Goal: Information Seeking & Learning: Learn about a topic

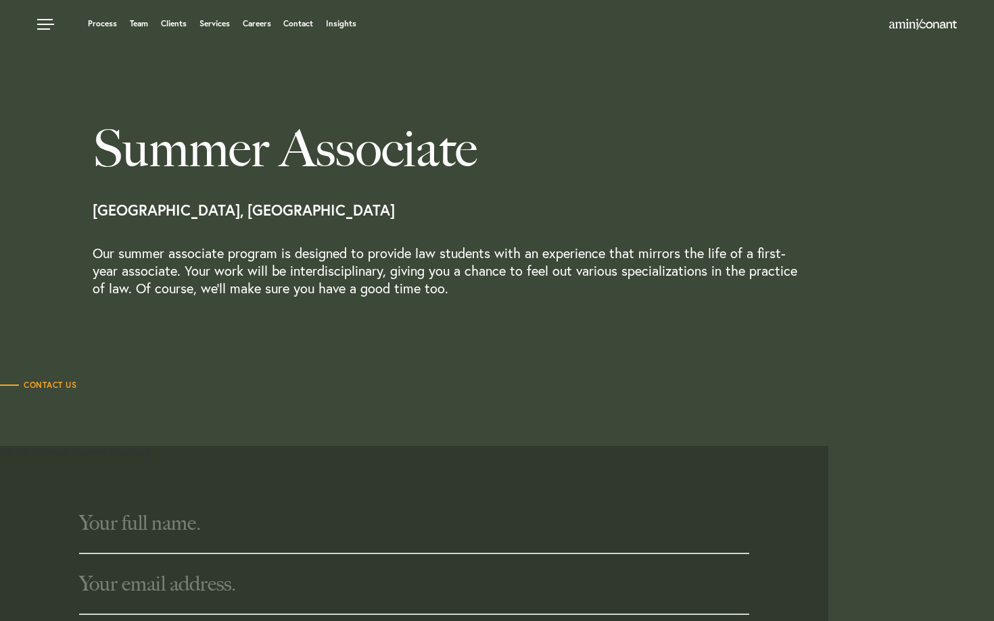
click at [449, 291] on p "Our summer associate program is designed to provide law students with an experi…" at bounding box center [449, 285] width 713 height 80
click at [36, 21] on link at bounding box center [47, 20] width 41 height 41
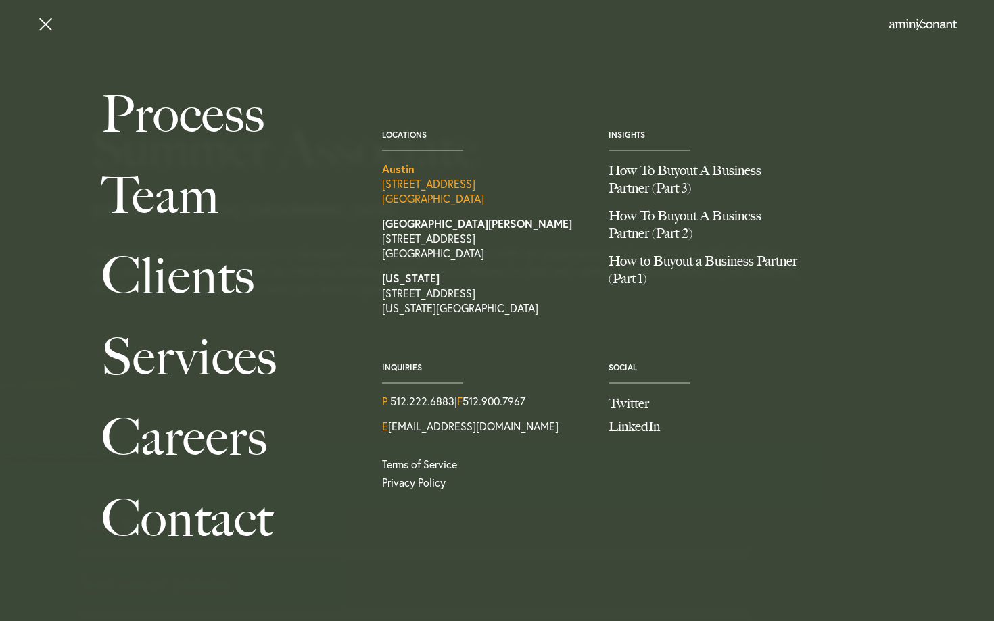
click at [457, 197] on link "Austin 1204 San Antonio Street, Second Floor Austin TX 78701" at bounding box center [485, 184] width 206 height 45
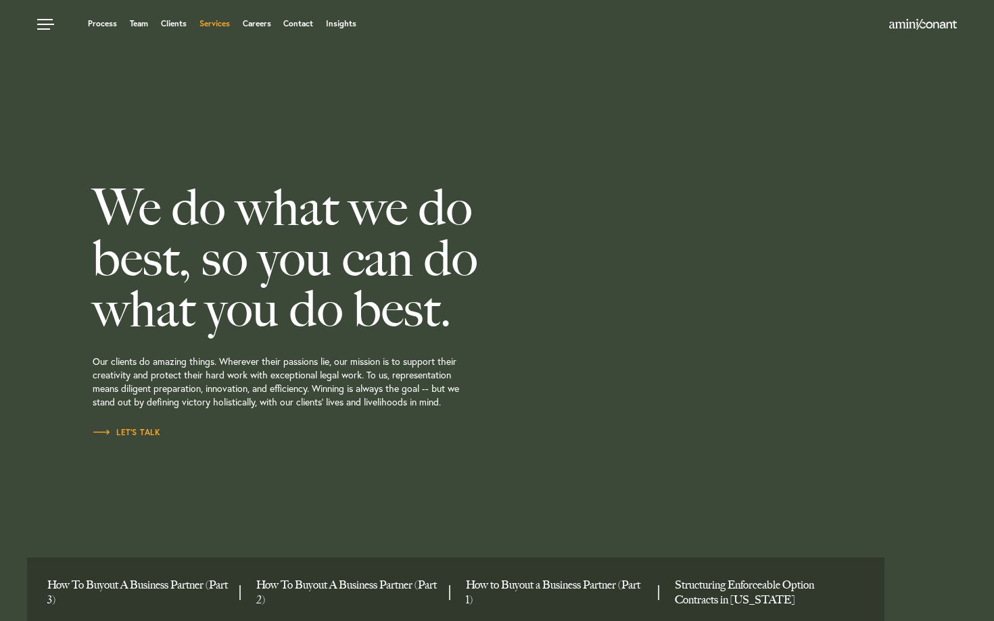
click at [206, 21] on link "Services" at bounding box center [214, 24] width 30 height 8
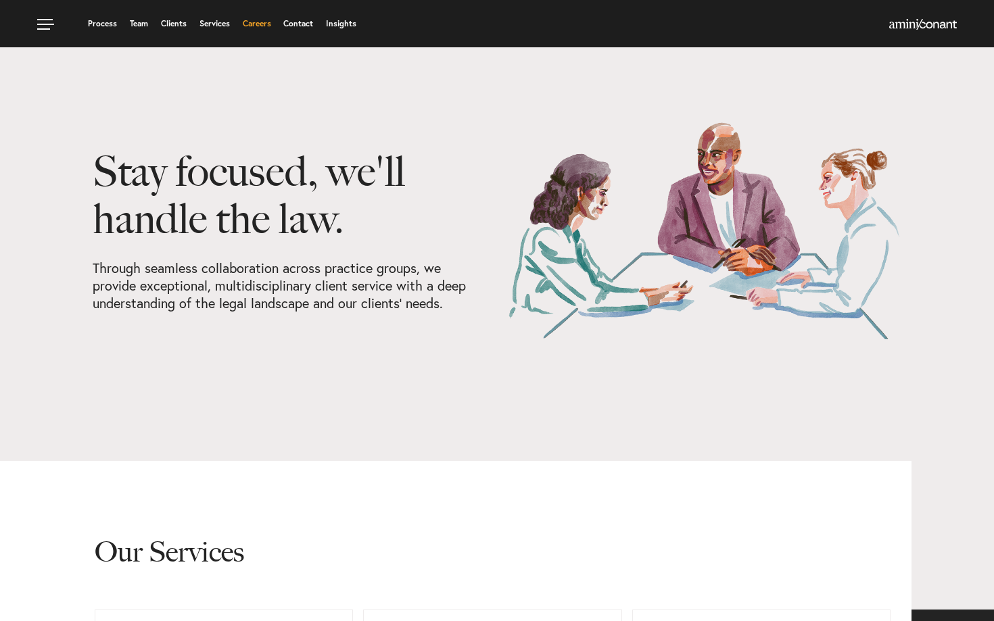
click at [258, 22] on link "Careers" at bounding box center [257, 24] width 28 height 8
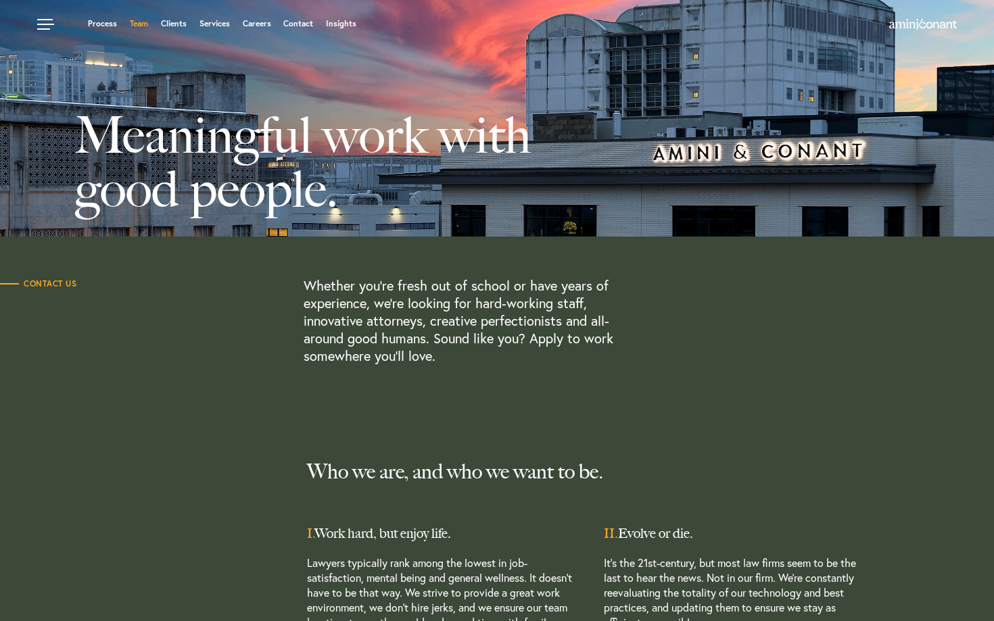
click at [137, 23] on link "Team" at bounding box center [139, 24] width 18 height 8
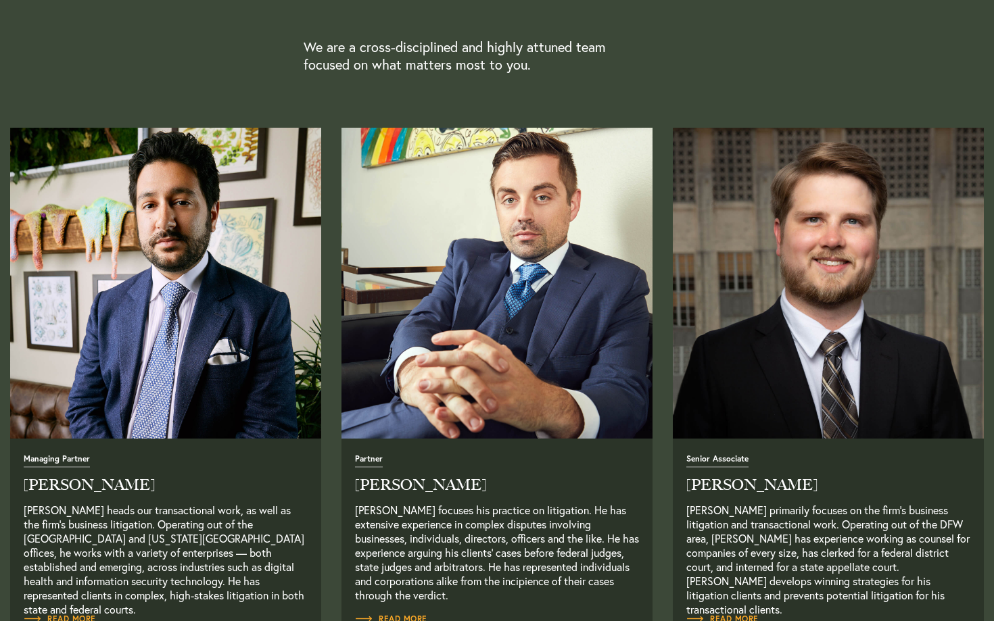
scroll to position [408, 0]
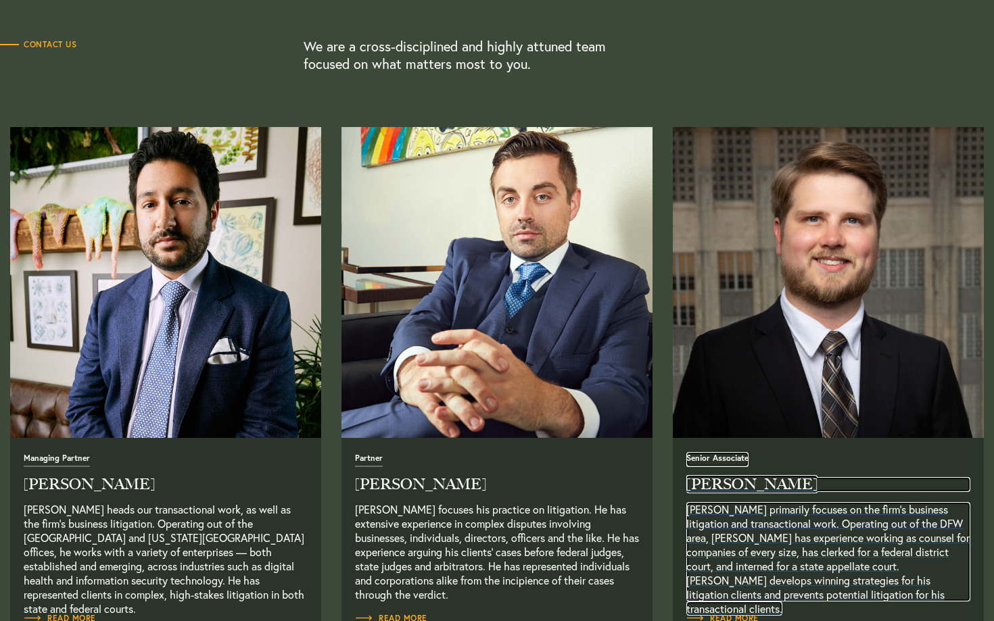
click at [750, 482] on h2 "Hayden Prosise" at bounding box center [828, 484] width 284 height 15
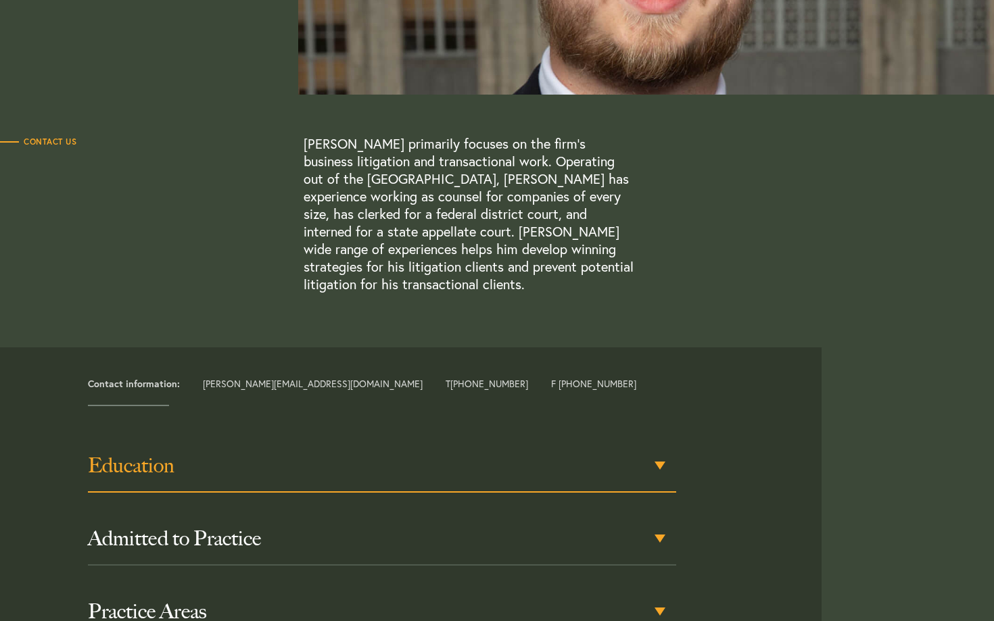
click at [527, 483] on div "Education" at bounding box center [382, 466] width 588 height 53
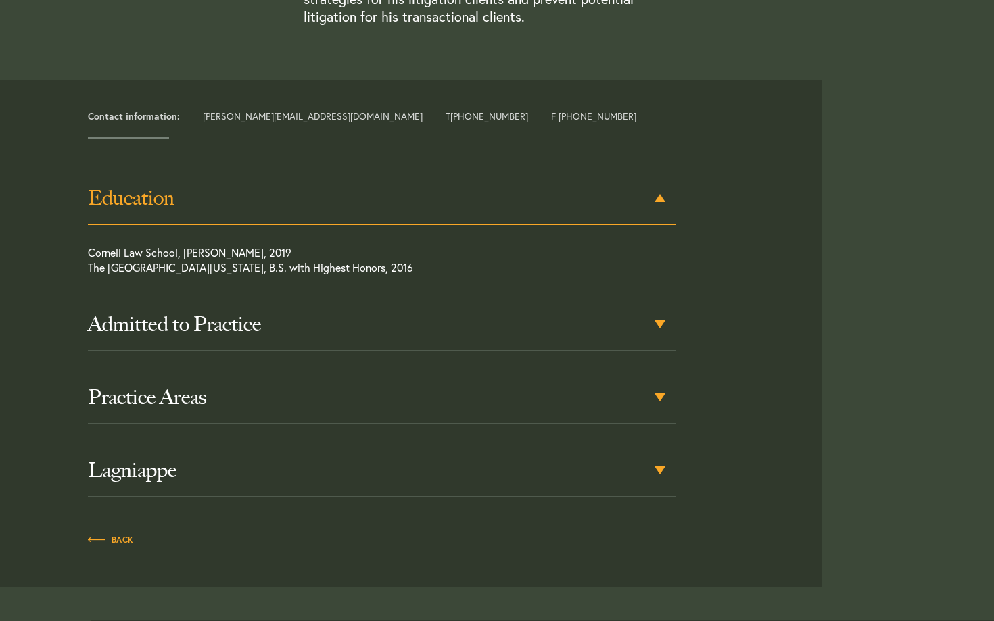
scroll to position [596, 0]
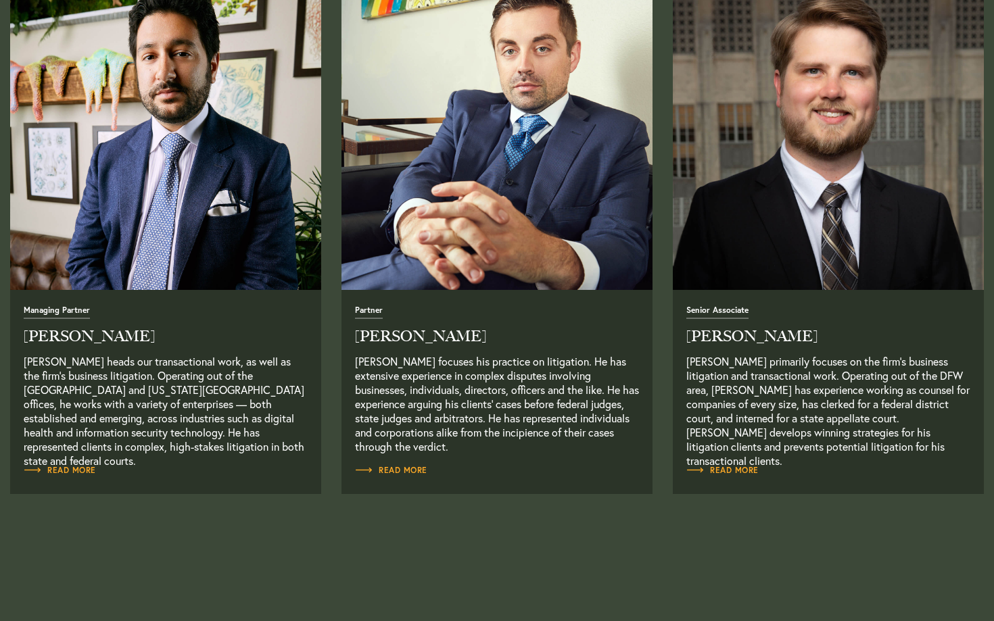
scroll to position [559, 0]
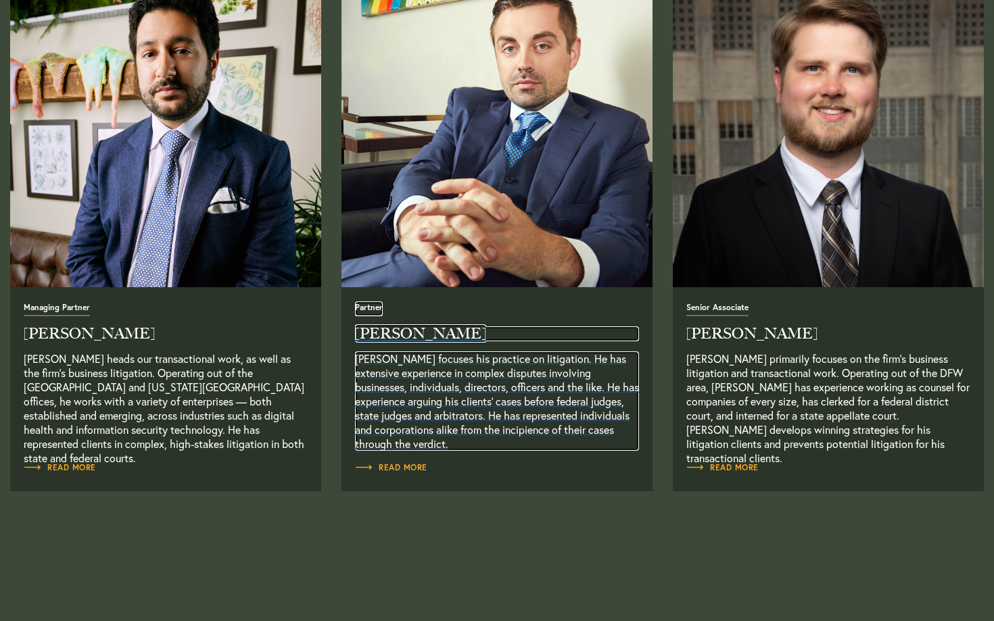
click at [423, 362] on p "[PERSON_NAME] focuses his practice on litigation. He has extensive experience i…" at bounding box center [497, 401] width 284 height 99
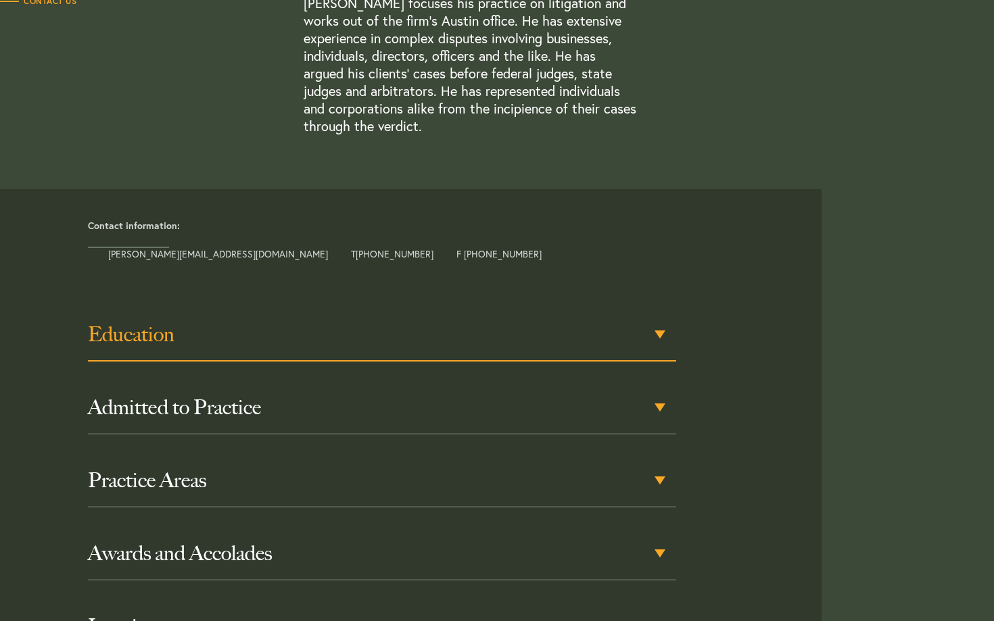
click at [421, 329] on h3 "Education" at bounding box center [382, 335] width 588 height 24
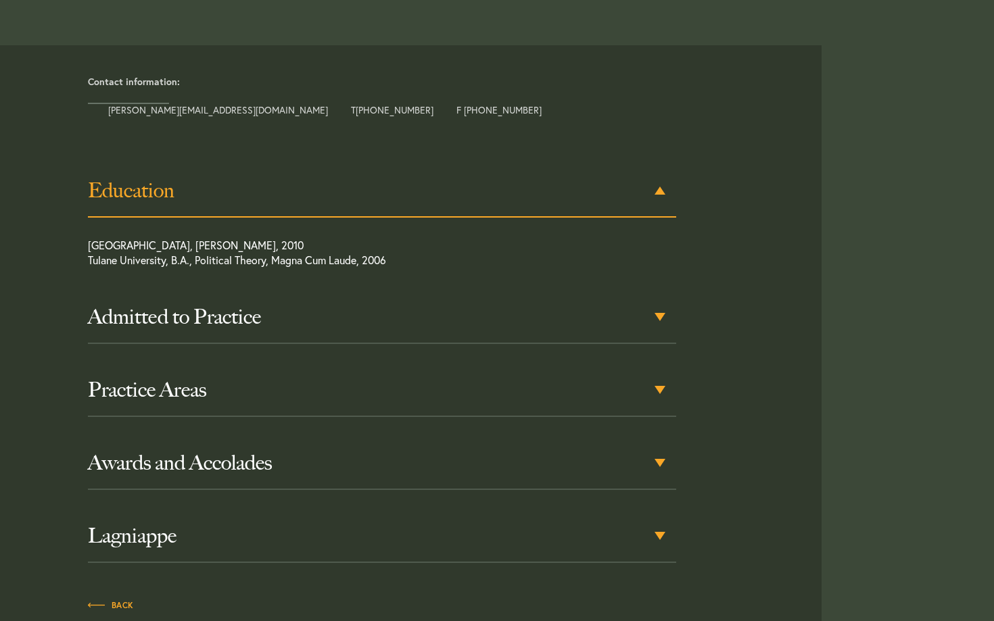
scroll to position [605, 0]
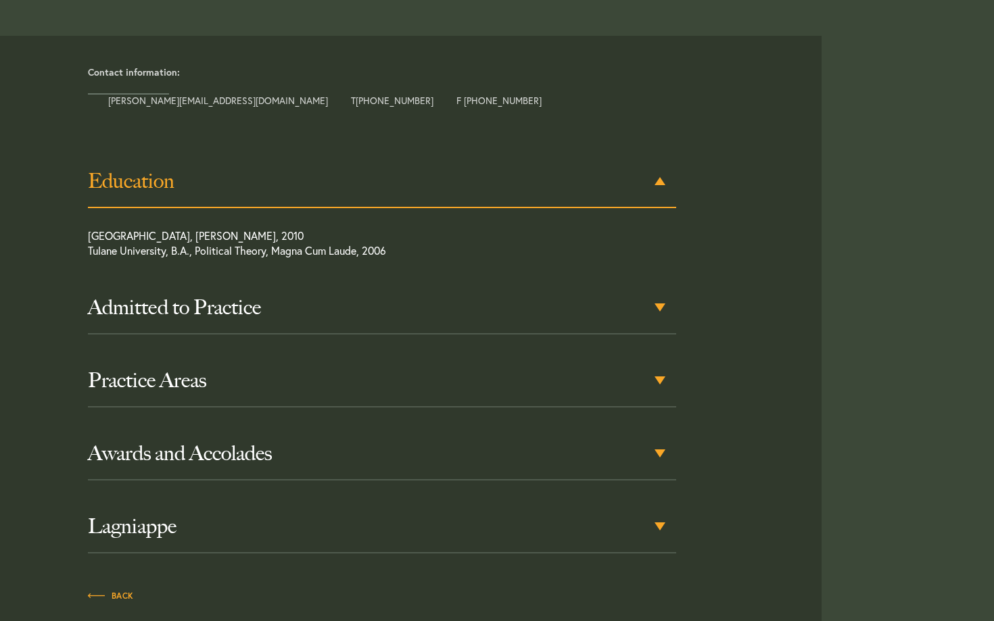
click at [421, 329] on div "Admitted to Practice" at bounding box center [382, 308] width 588 height 53
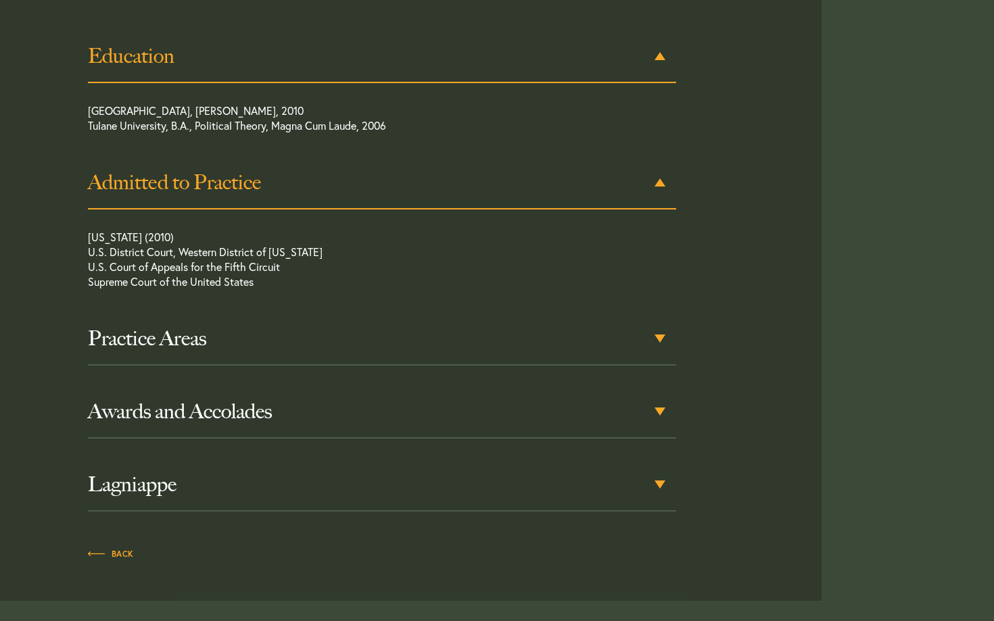
scroll to position [732, 0]
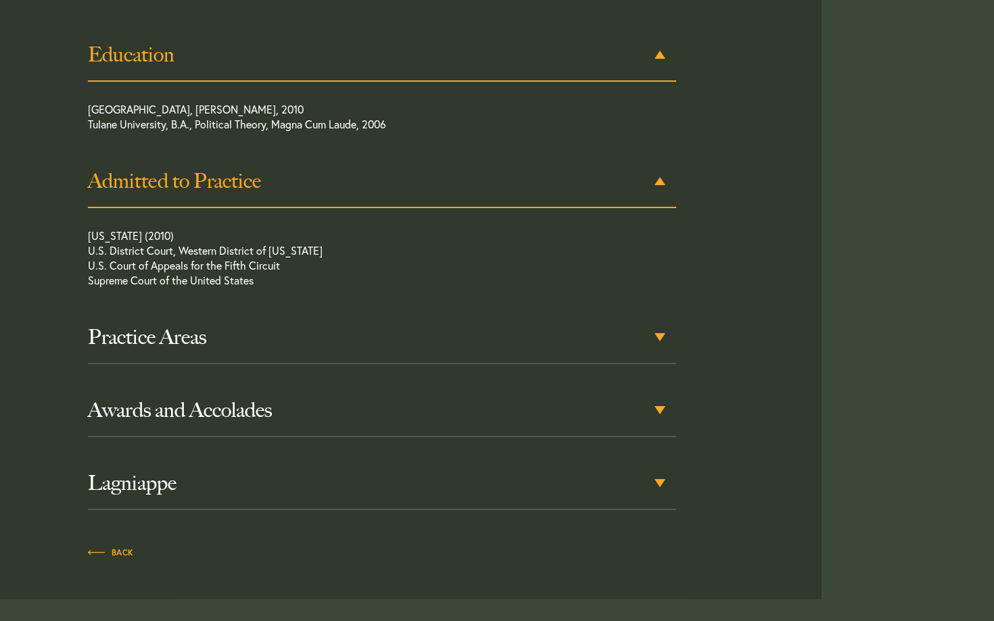
click at [421, 329] on h3 "Practice Areas" at bounding box center [382, 337] width 588 height 24
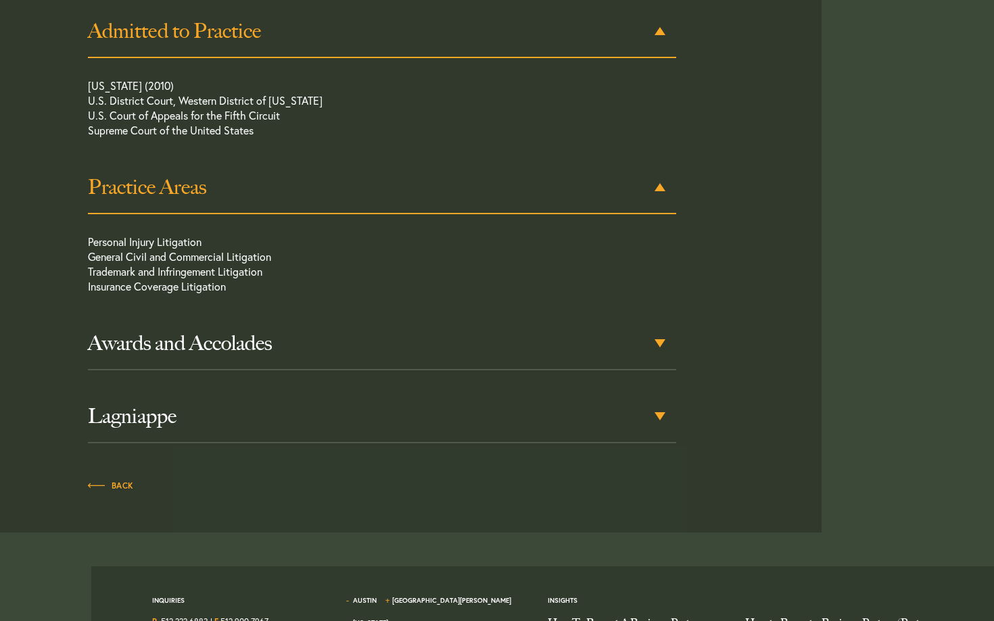
scroll to position [888, 0]
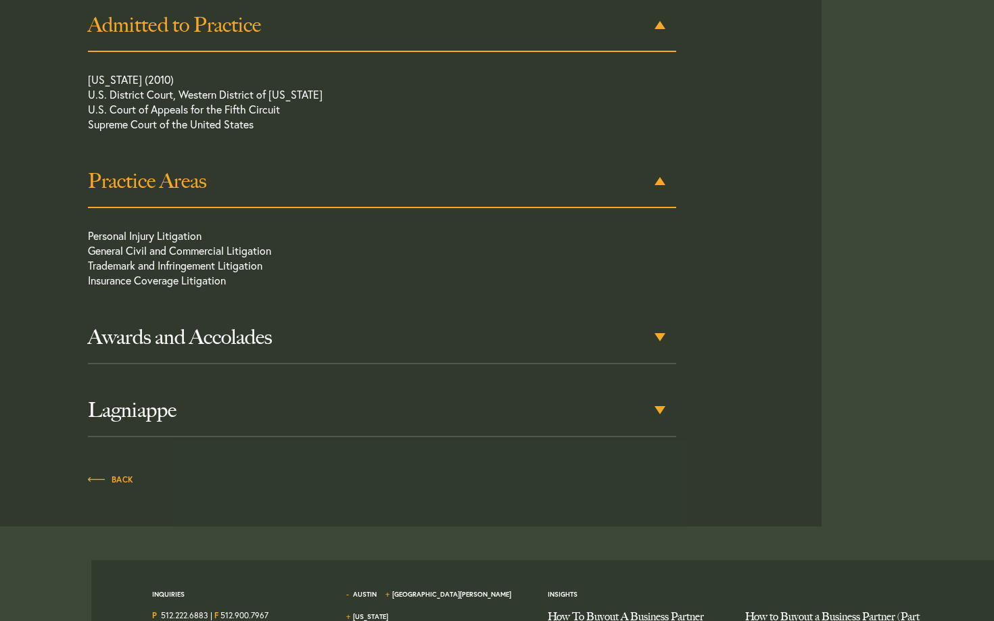
click at [421, 329] on h3 "Awards and Accolades" at bounding box center [382, 337] width 588 height 24
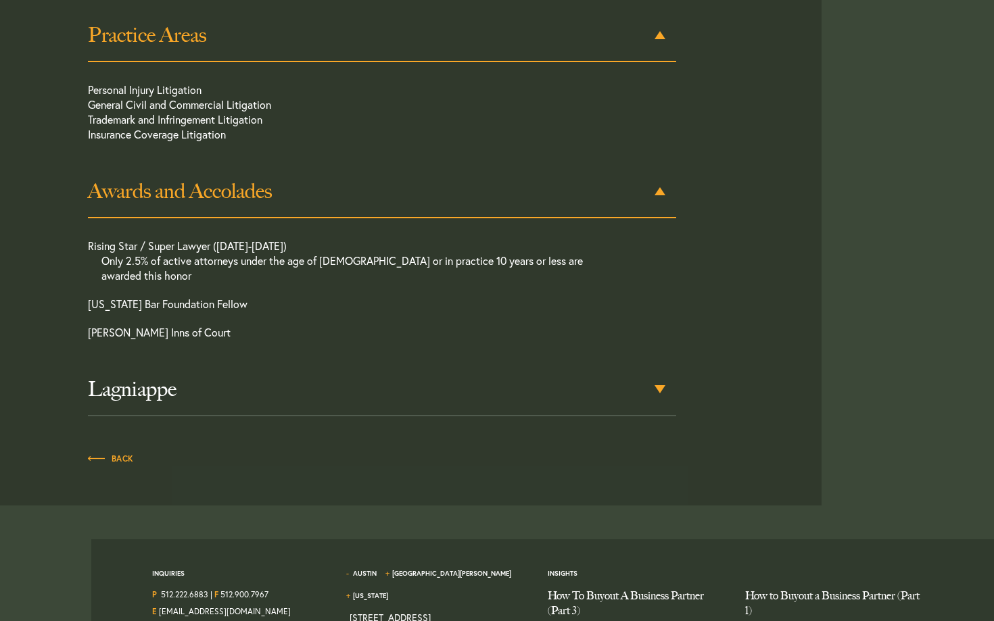
scroll to position [1044, 0]
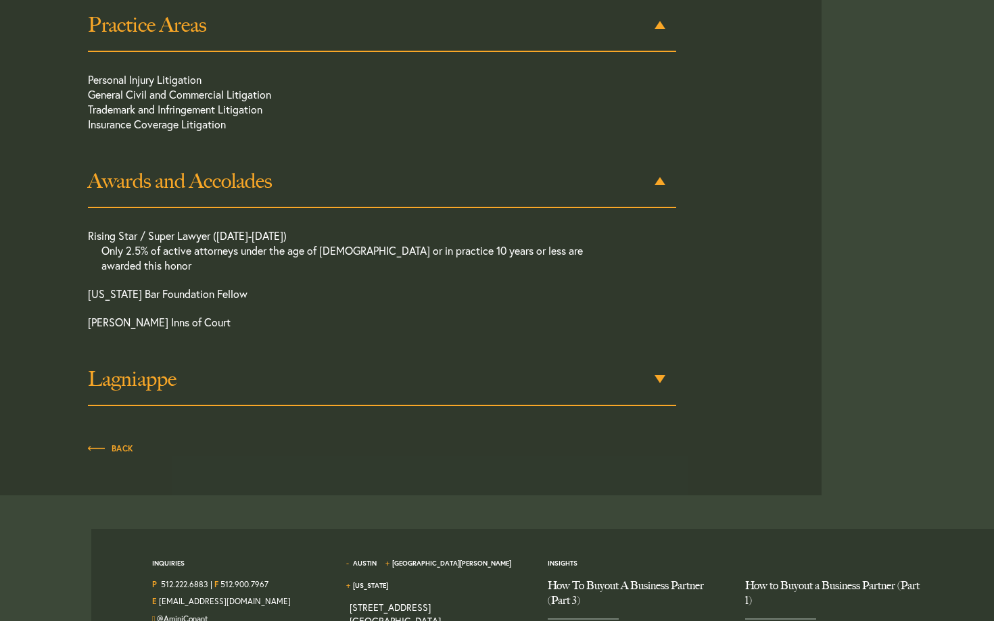
click at [400, 371] on h3 "Lagniappe" at bounding box center [382, 379] width 588 height 24
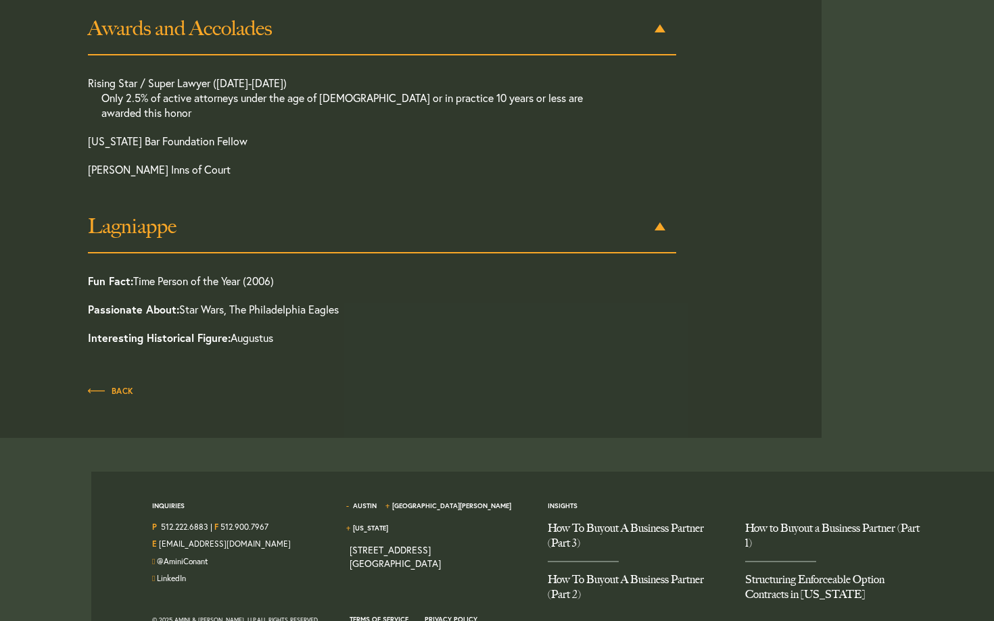
scroll to position [1214, 0]
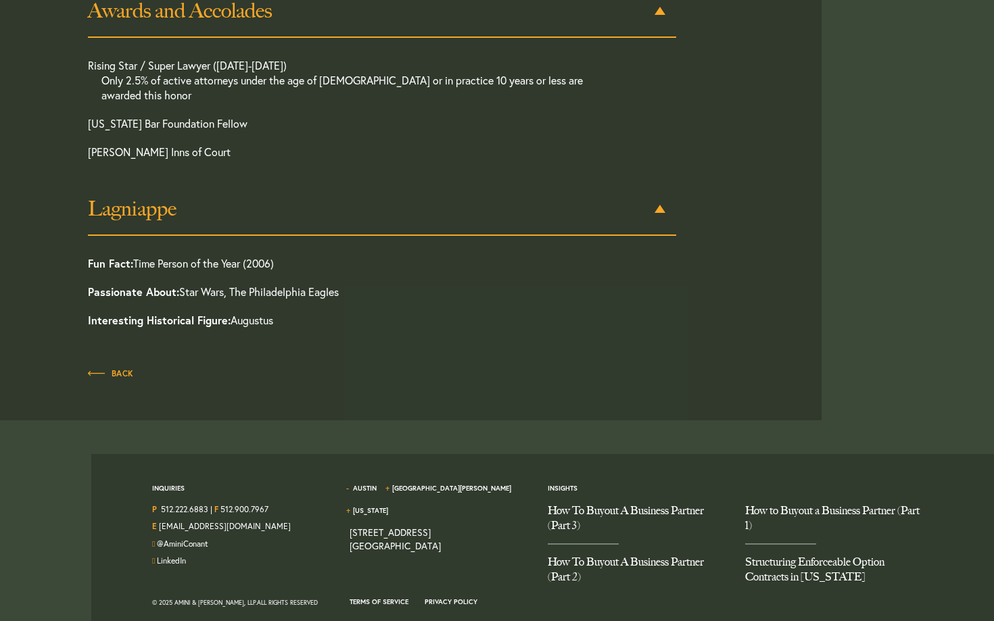
drag, startPoint x: 284, startPoint y: 249, endPoint x: 137, endPoint y: 248, distance: 146.7
click at [137, 256] on p "Fun Fact: Time Person of the Year (2006)" at bounding box center [352, 267] width 529 height 22
copy p "Time Person of the Year (2006)"
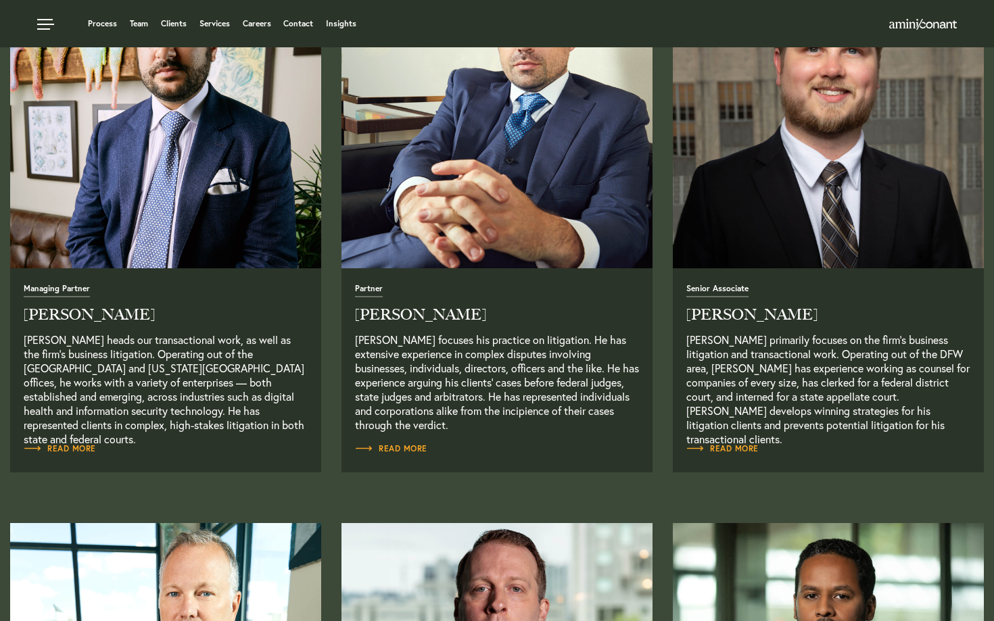
scroll to position [546, 0]
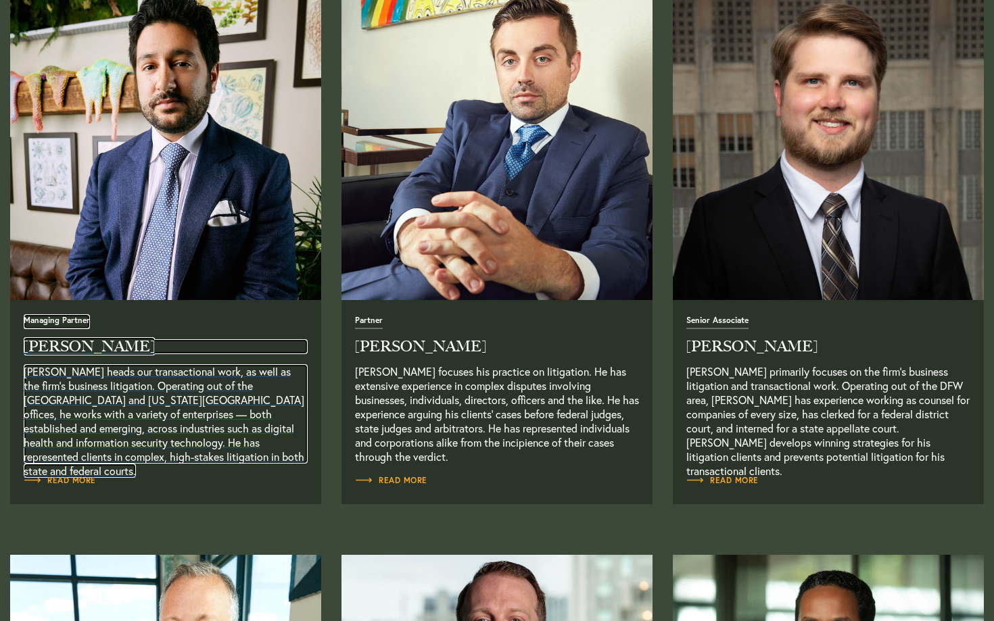
click at [194, 376] on p "[PERSON_NAME] heads our transactional work, as well as the firm’s business liti…" at bounding box center [166, 413] width 284 height 99
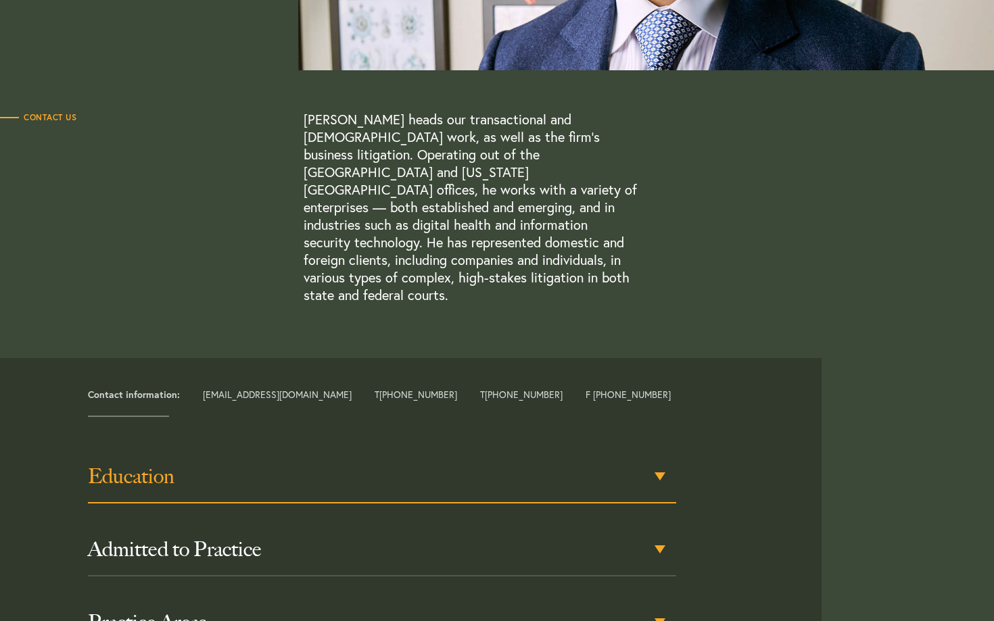
click at [173, 465] on h3 "Education" at bounding box center [382, 477] width 588 height 24
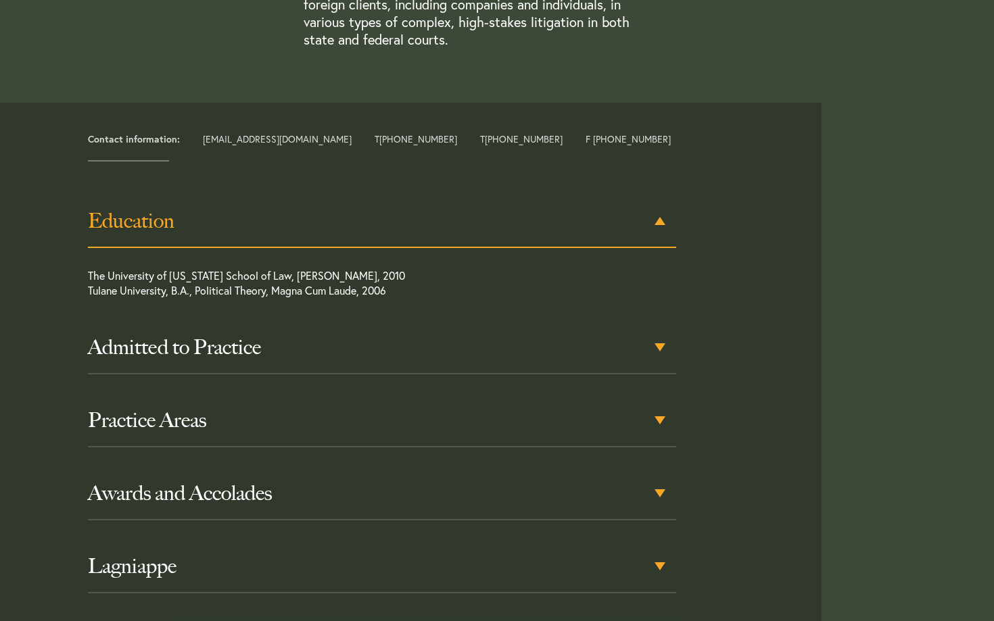
scroll to position [596, 0]
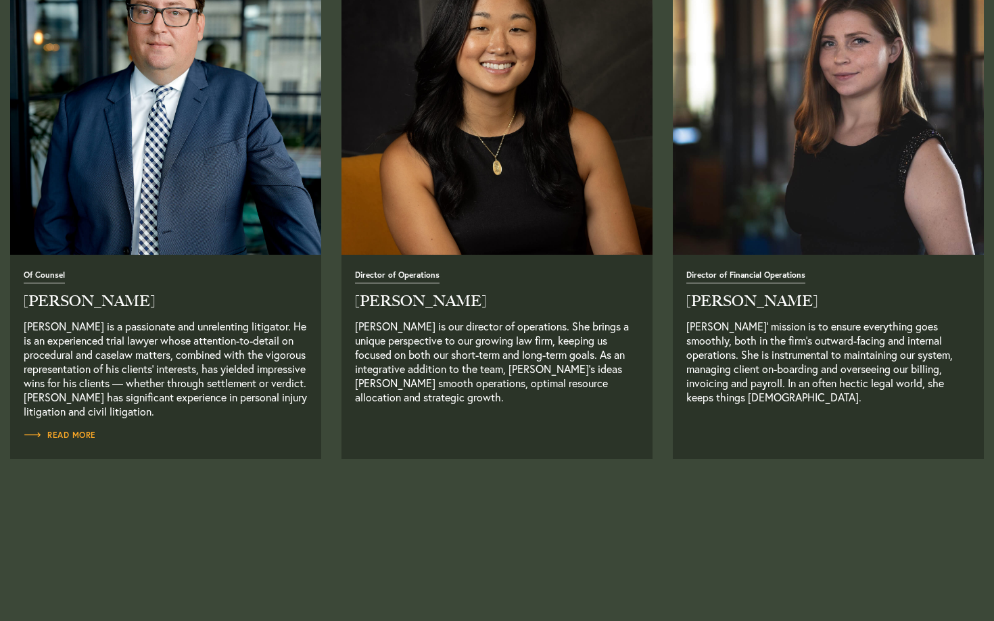
scroll to position [2292, 0]
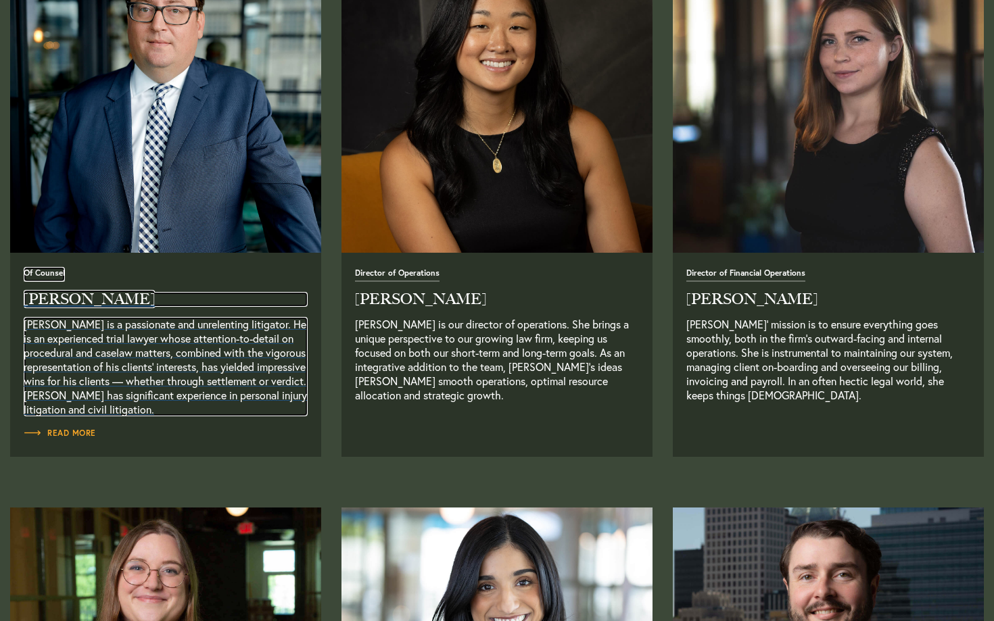
click at [104, 352] on p "Mark McLean is a passionate and unrelenting litigator. He is an experienced tri…" at bounding box center [166, 366] width 284 height 99
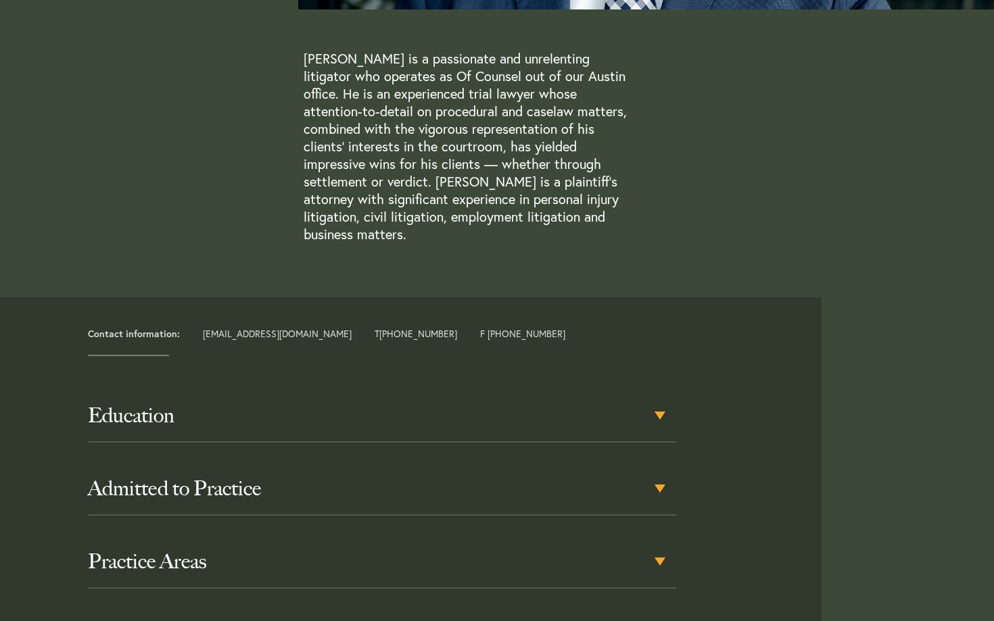
scroll to position [461, 0]
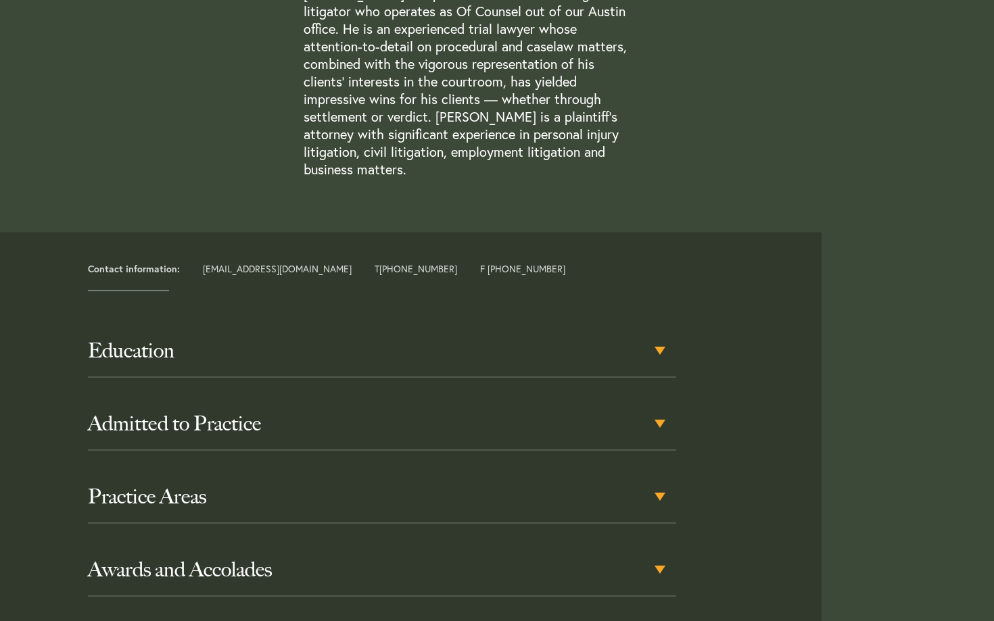
click at [109, 357] on div "Education" at bounding box center [382, 351] width 588 height 53
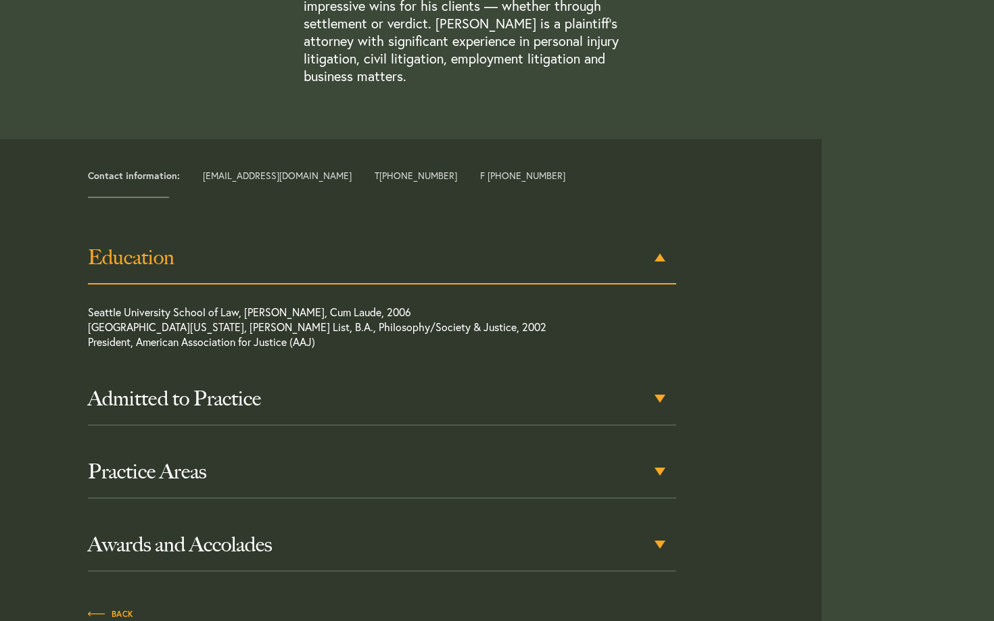
scroll to position [613, 0]
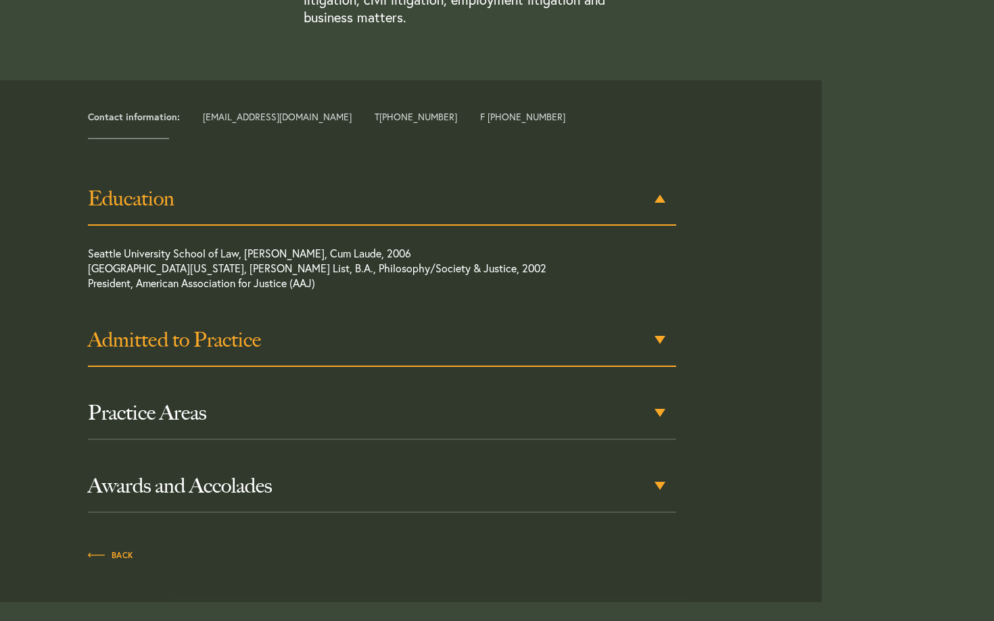
click at [139, 328] on h3 "Admitted to Practice" at bounding box center [382, 340] width 588 height 24
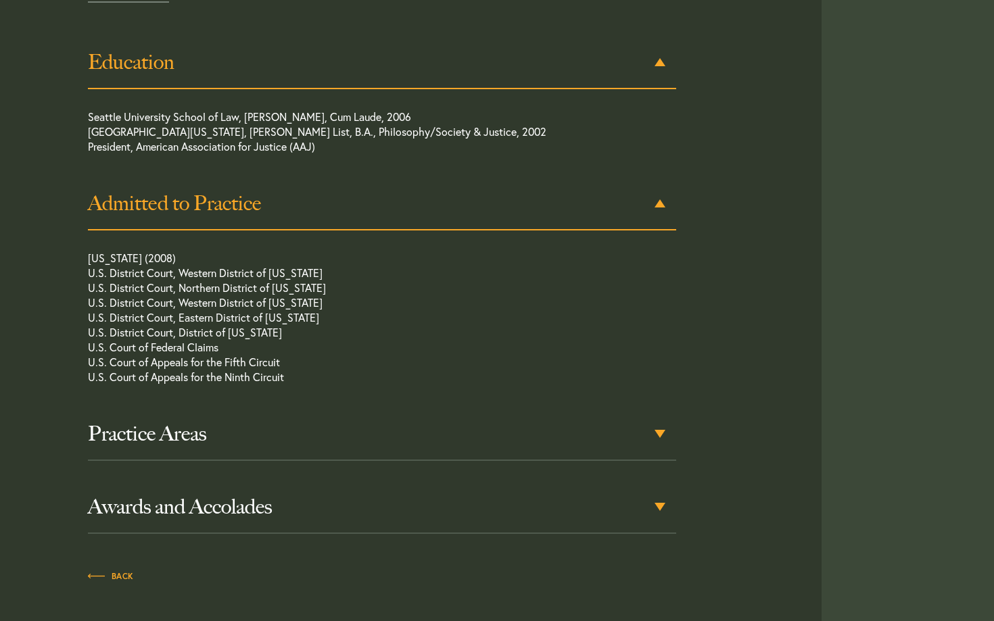
scroll to position [755, 0]
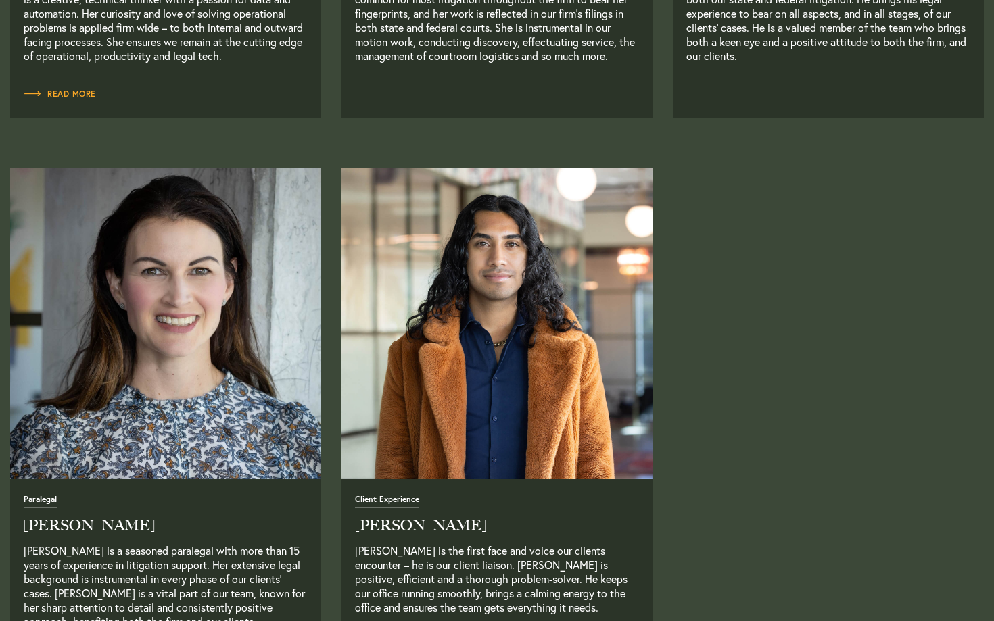
scroll to position [3402, 0]
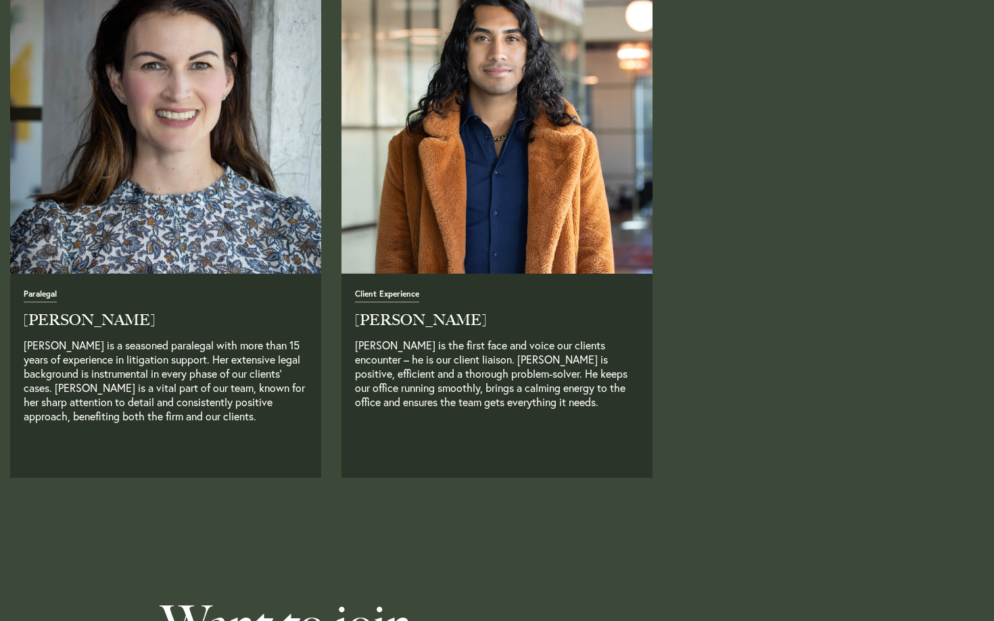
click at [454, 381] on p "Aaron is the first face and voice our clients encounter – he is our client liai…" at bounding box center [497, 387] width 284 height 99
click at [404, 299] on span "Client Experience" at bounding box center [387, 296] width 64 height 13
click at [402, 325] on h2 "Aaron Vasquez" at bounding box center [497, 320] width 284 height 15
click at [397, 402] on p "Aaron is the first face and voice our clients encounter – he is our client liai…" at bounding box center [497, 387] width 284 height 99
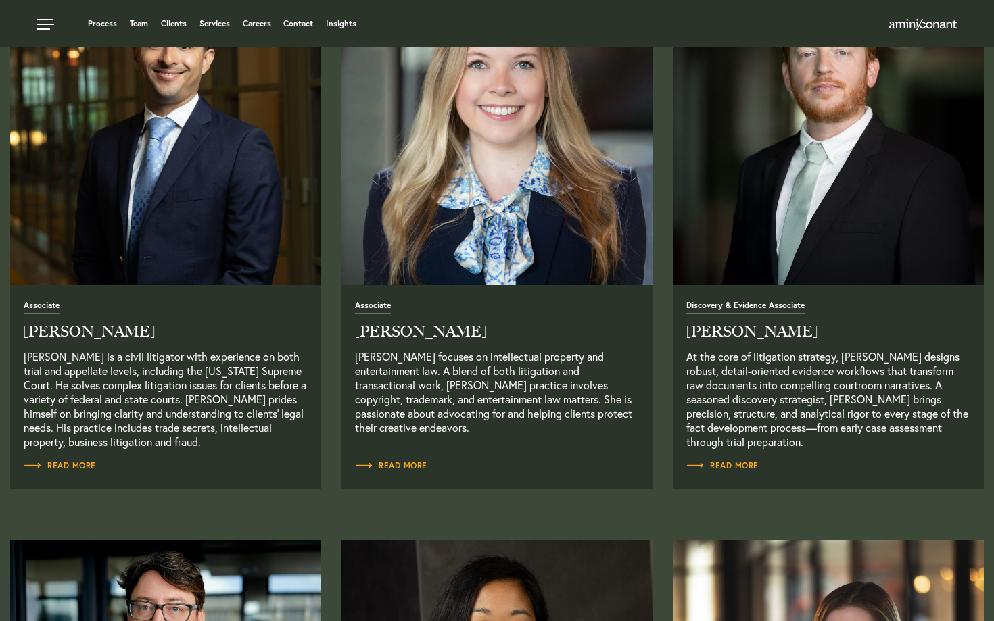
scroll to position [1667, 0]
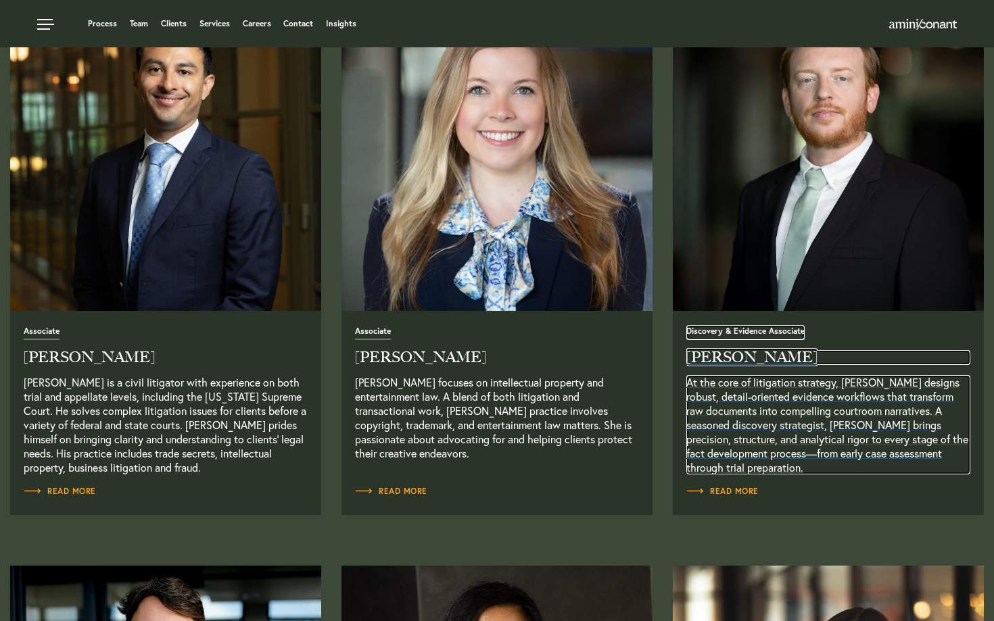
click at [903, 372] on link "Discovery & Evidence Associate Benjamin Griffith At the core of litigation stra…" at bounding box center [828, 399] width 284 height 149
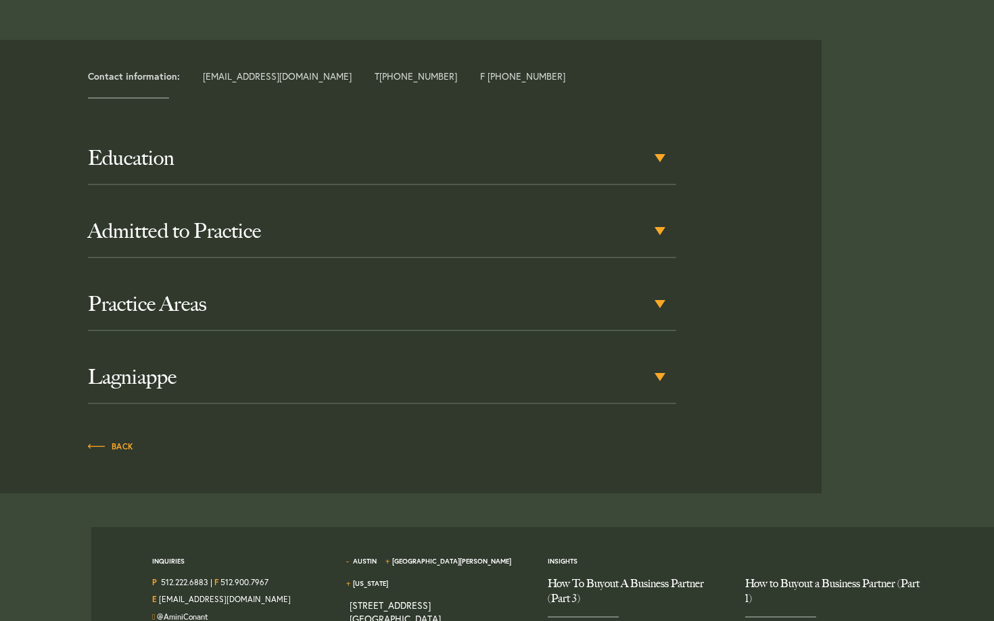
scroll to position [659, 0]
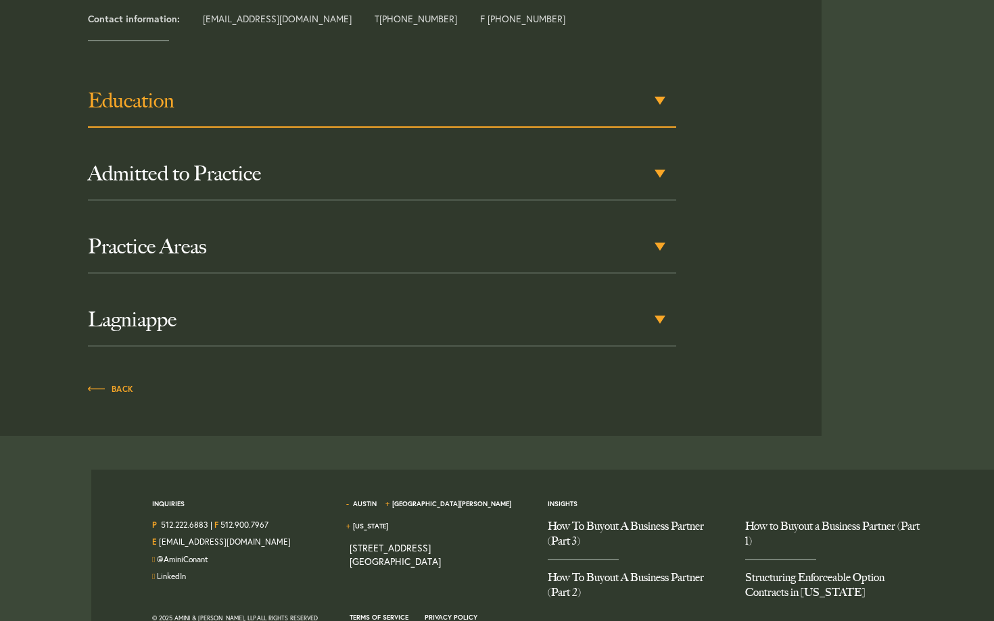
click at [272, 89] on h3 "Education" at bounding box center [382, 101] width 588 height 24
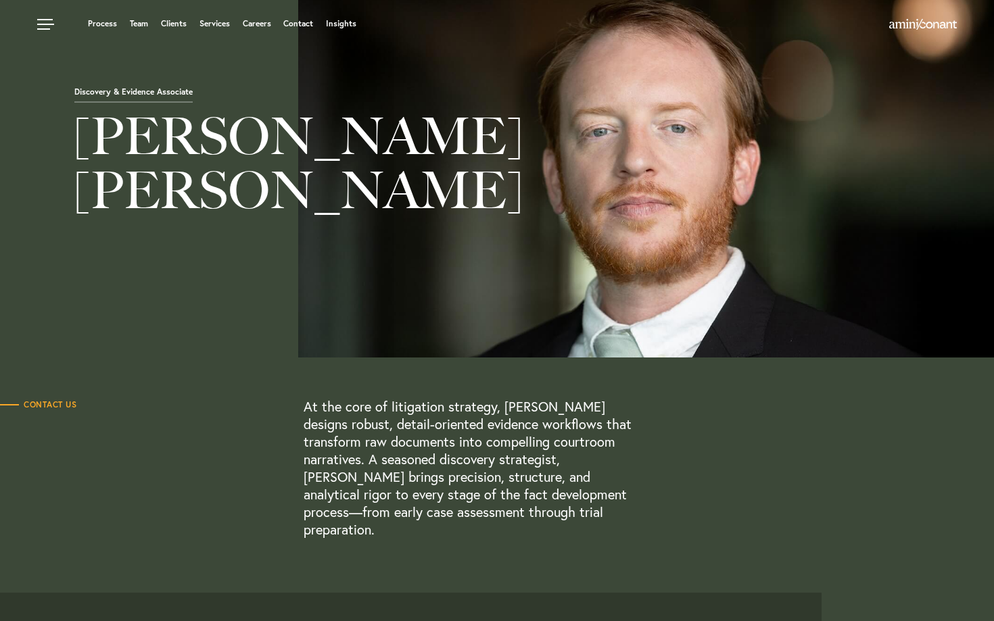
scroll to position [49, 0]
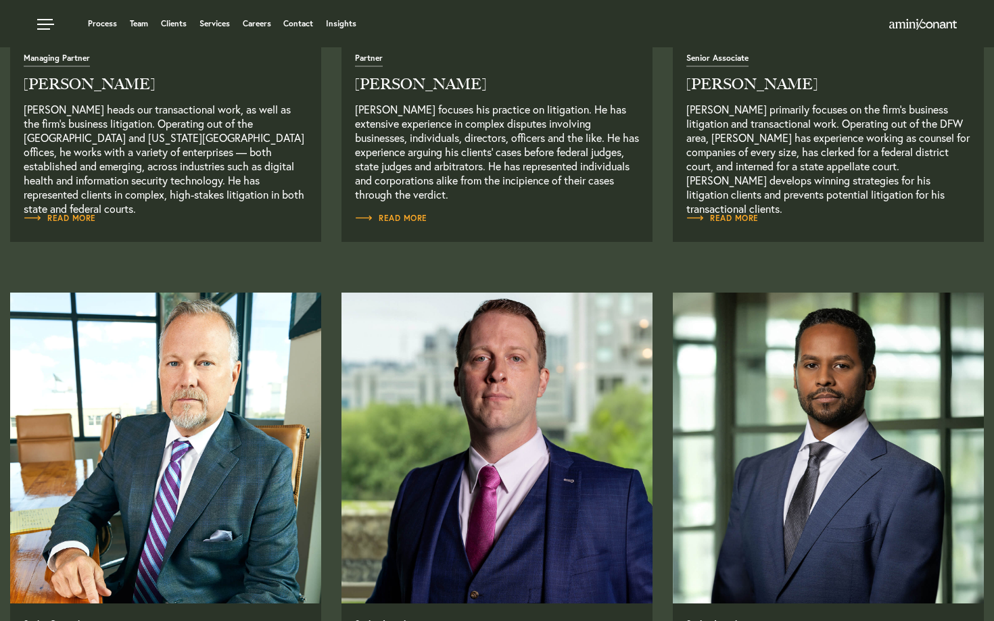
scroll to position [403, 0]
